Goal: Transaction & Acquisition: Purchase product/service

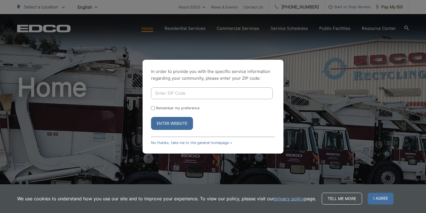
click at [179, 96] on input "Enter ZIP Code" at bounding box center [212, 93] width 122 height 12
type input "92024"
click at [175, 107] on label "Remember my preference" at bounding box center [178, 108] width 44 height 4
click at [155, 107] on input "Remember my preference" at bounding box center [153, 108] width 4 height 4
checkbox input "true"
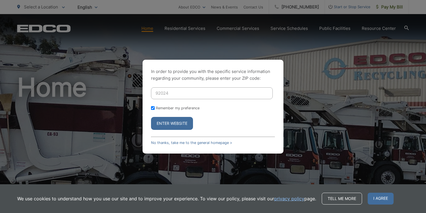
click at [174, 122] on button "Enter Website" at bounding box center [172, 123] width 42 height 13
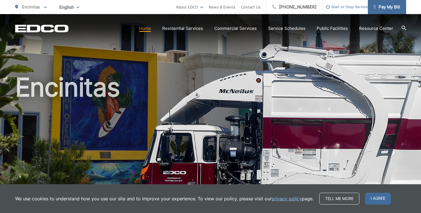
click at [381, 9] on span "Pay My Bill" at bounding box center [387, 7] width 27 height 7
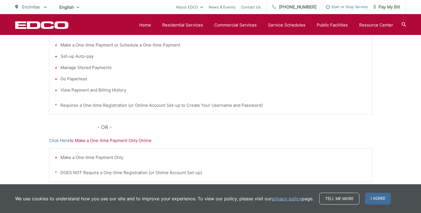
scroll to position [182, 0]
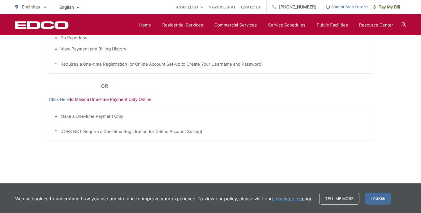
click at [211, 123] on div "Make a One-time Payment Only * DOES NOT Require a One-time Registration (or Onl…" at bounding box center [211, 124] width 324 height 34
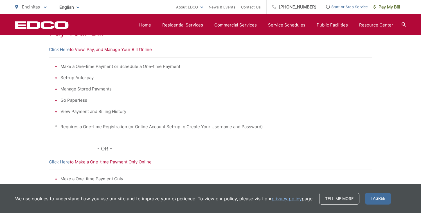
scroll to position [119, 0]
click at [59, 48] on link "Click Here" at bounding box center [59, 50] width 21 height 7
